Goal: Task Accomplishment & Management: Manage account settings

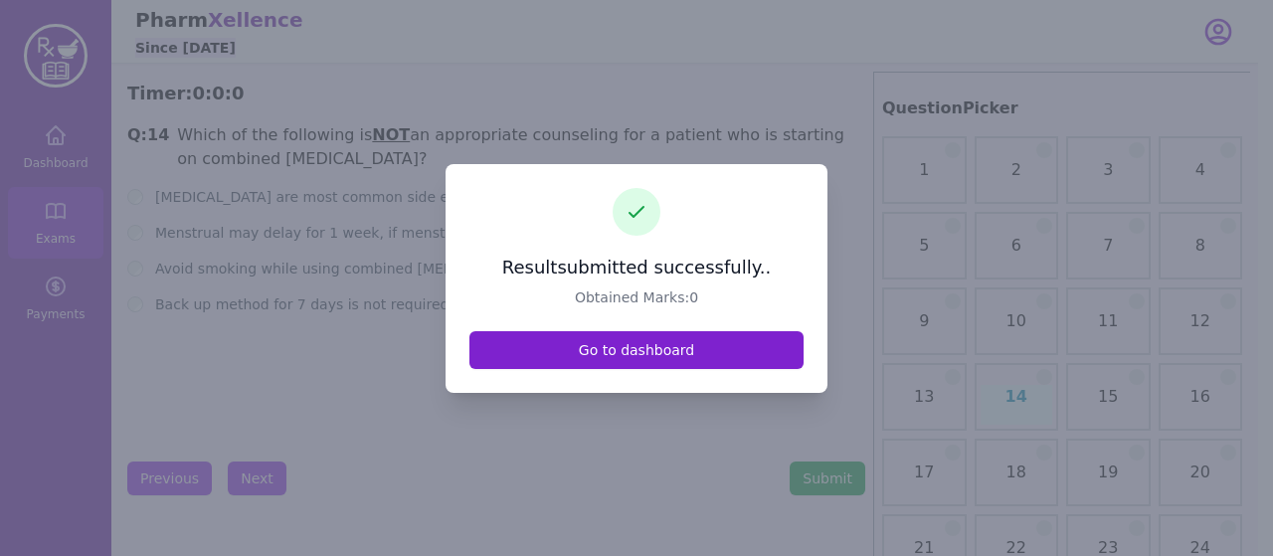
click at [571, 358] on link "Go to dashboard" at bounding box center [636, 350] width 334 height 38
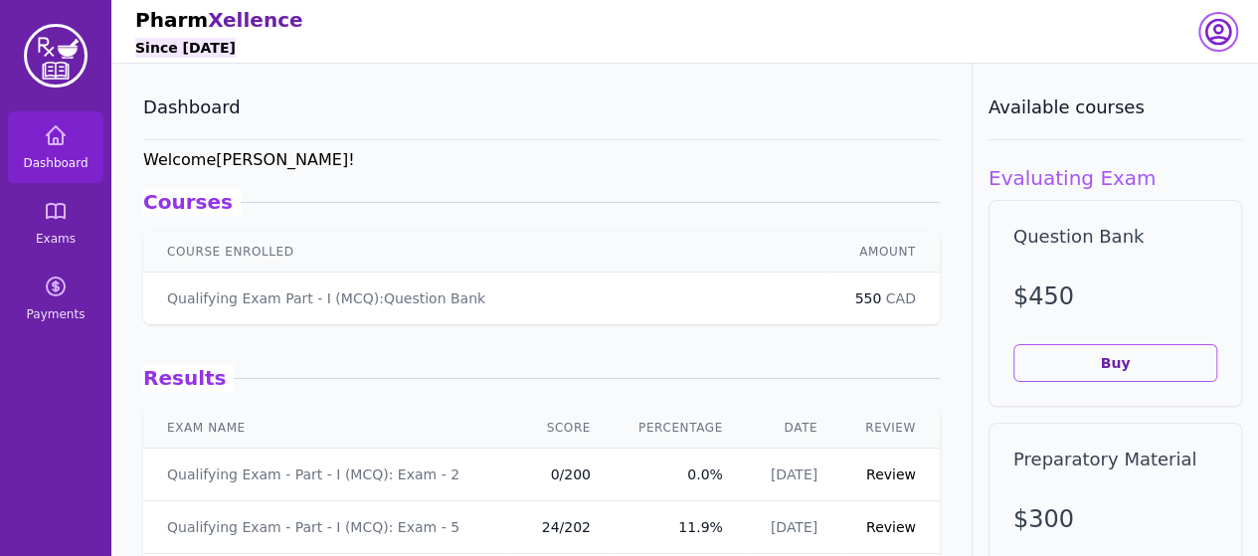
click at [1211, 29] on icon "button" at bounding box center [1218, 32] width 32 height 32
click at [1151, 123] on button "logout" at bounding box center [1138, 113] width 191 height 36
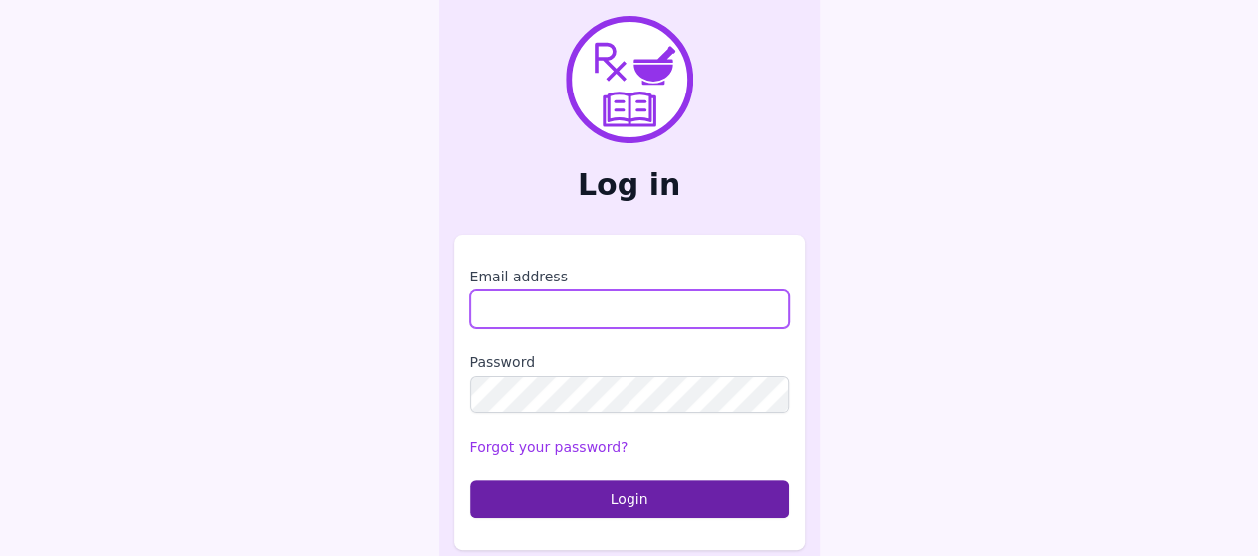
type input "**********"
